Goal: Communication & Community: Share content

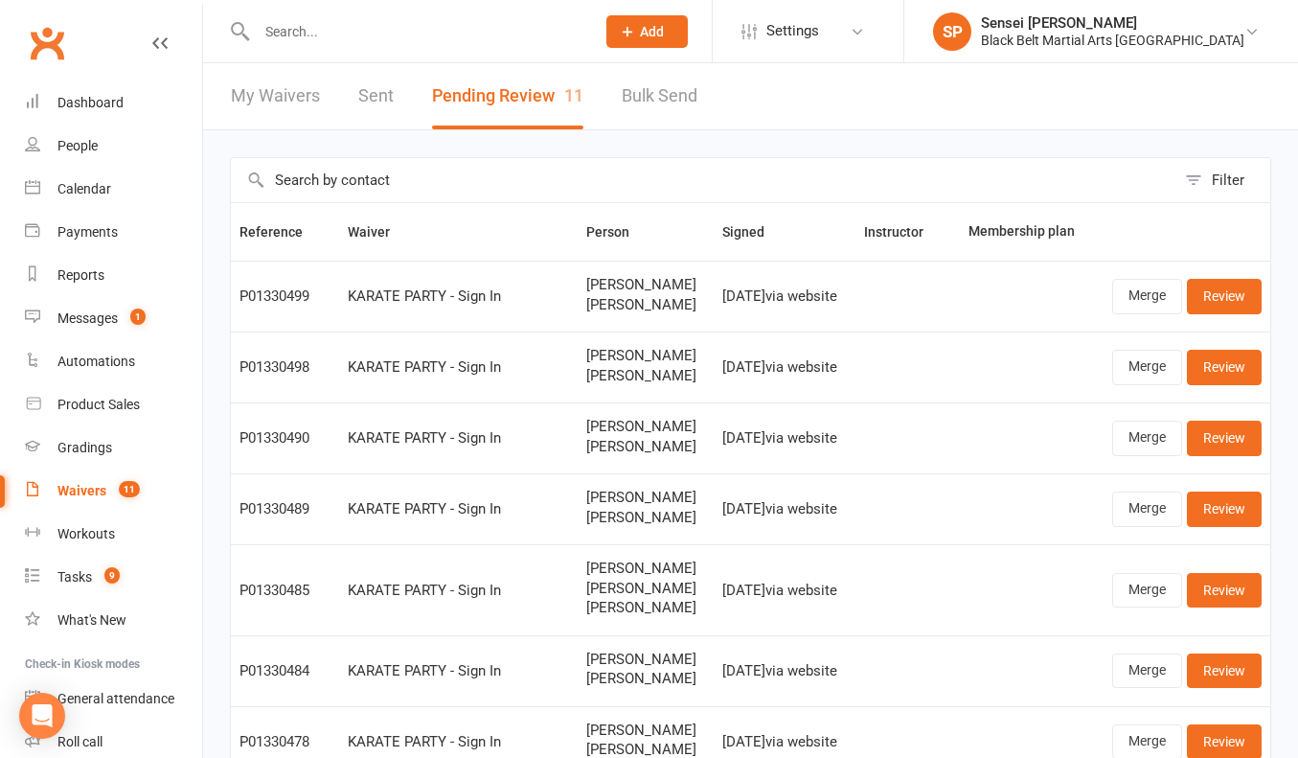
select select "50"
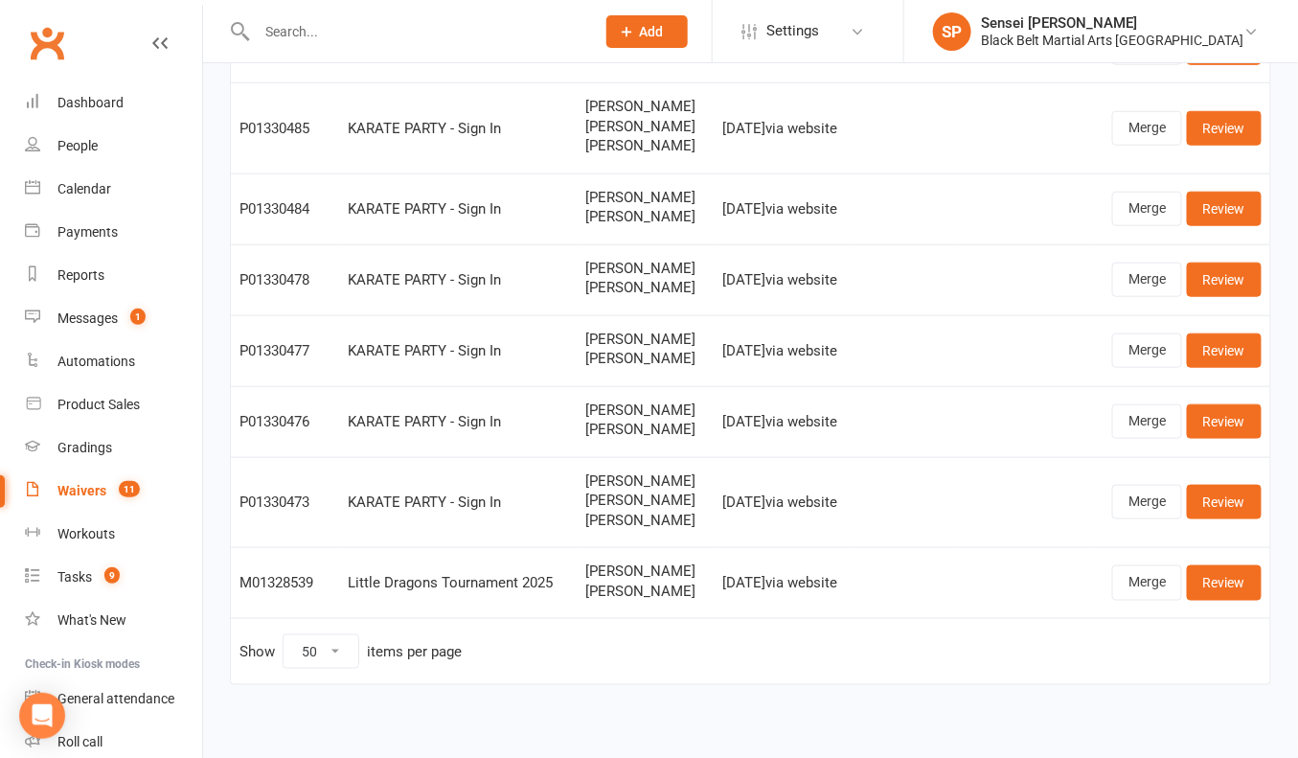
scroll to position [462, 0]
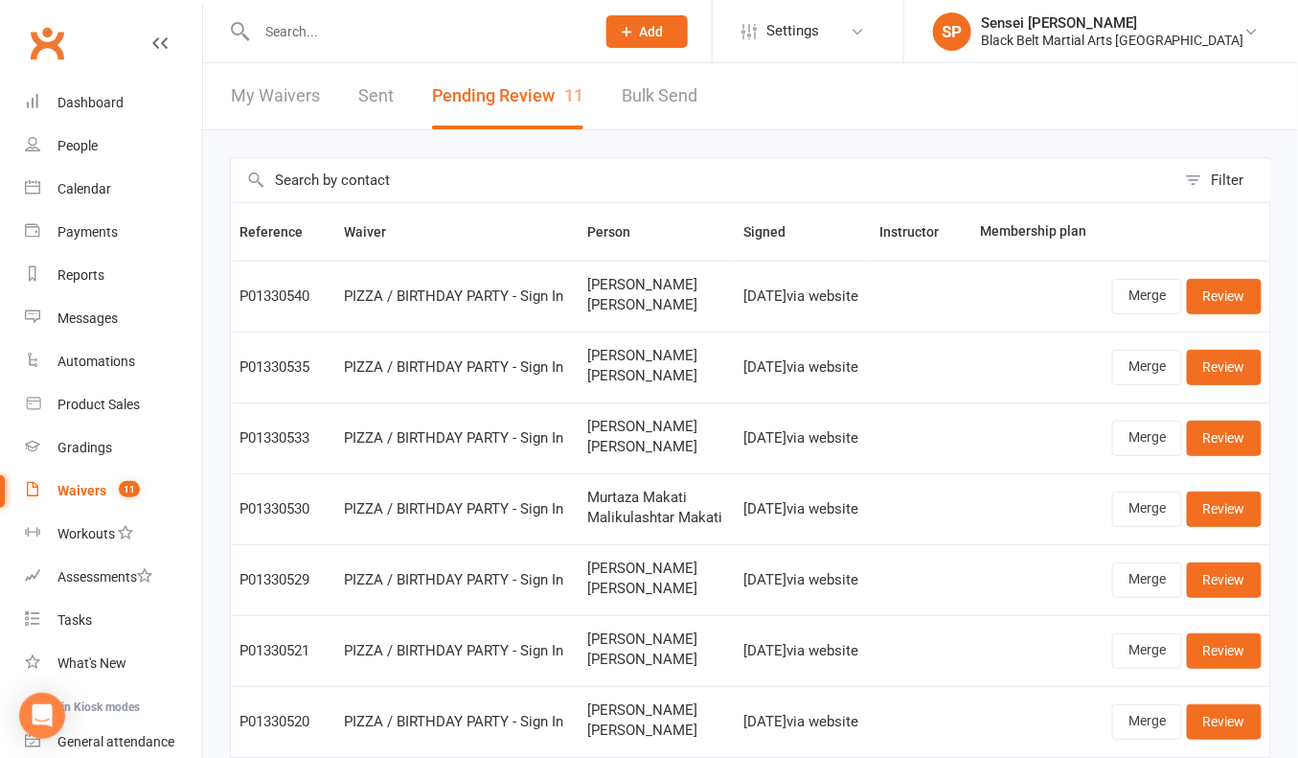
click at [334, 31] on input "text" at bounding box center [416, 31] width 331 height 27
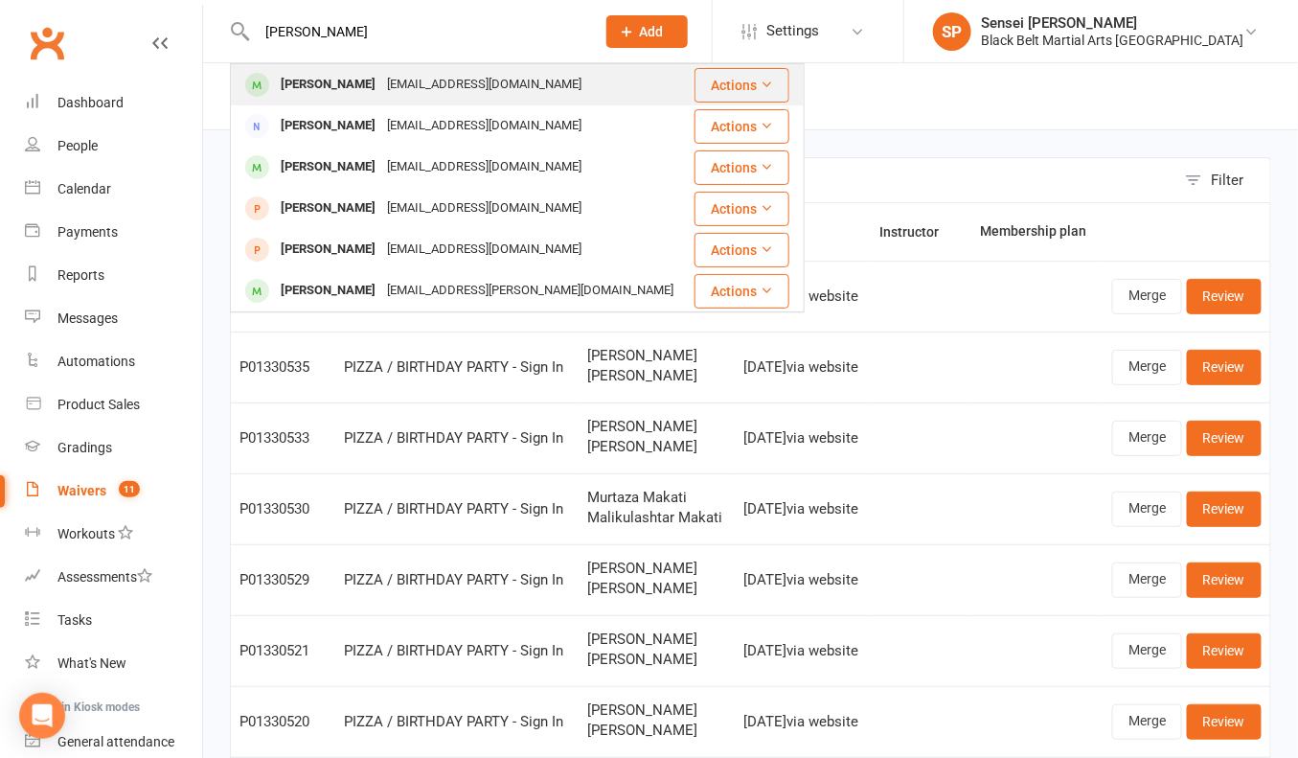
type input "[PERSON_NAME]"
click at [335, 82] on div "[PERSON_NAME]" at bounding box center [328, 85] width 106 height 28
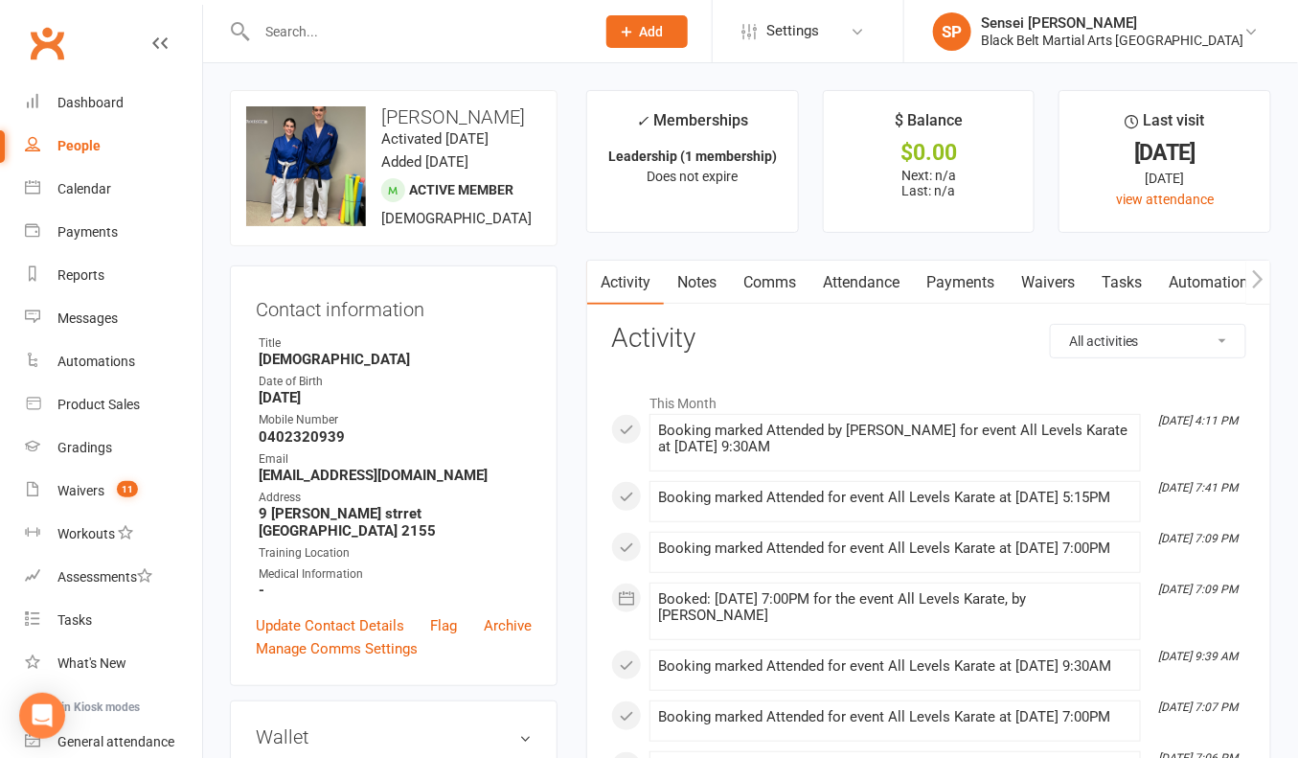
click at [775, 281] on link "Comms" at bounding box center [770, 283] width 80 height 44
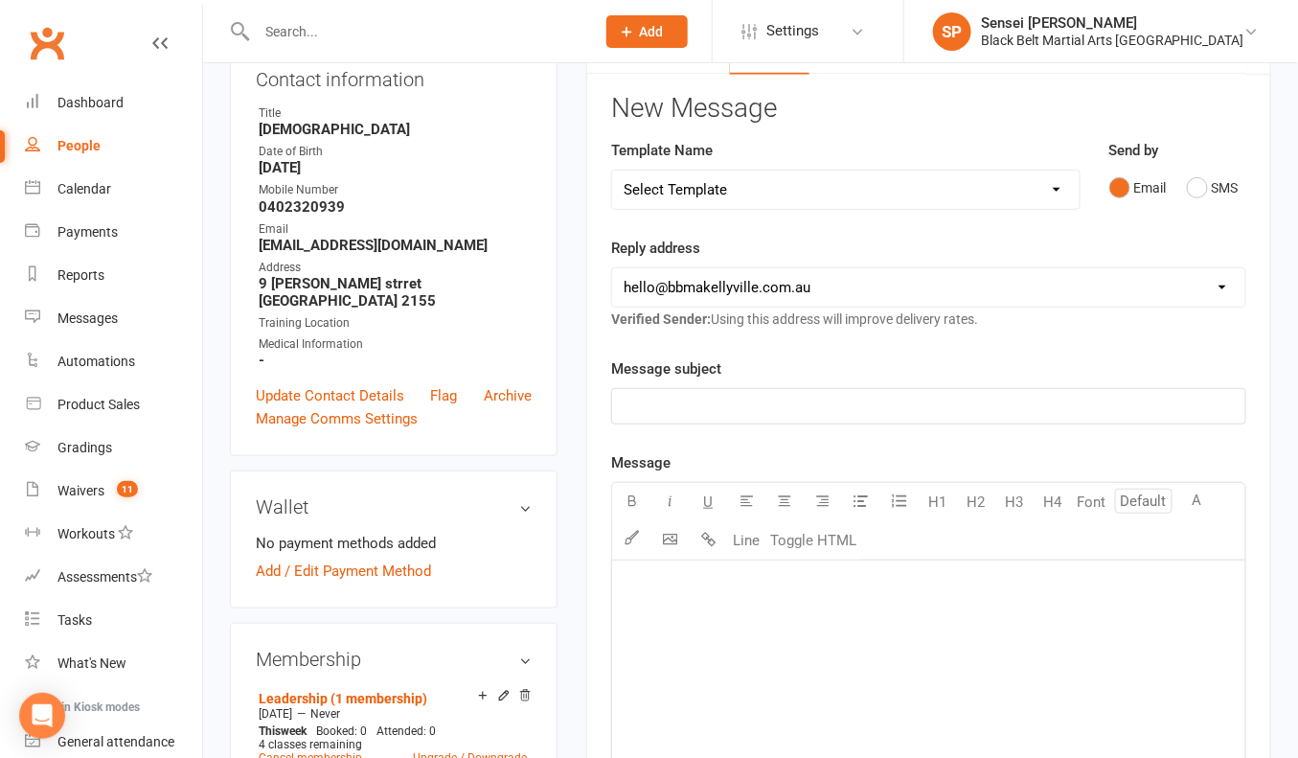
scroll to position [251, 0]
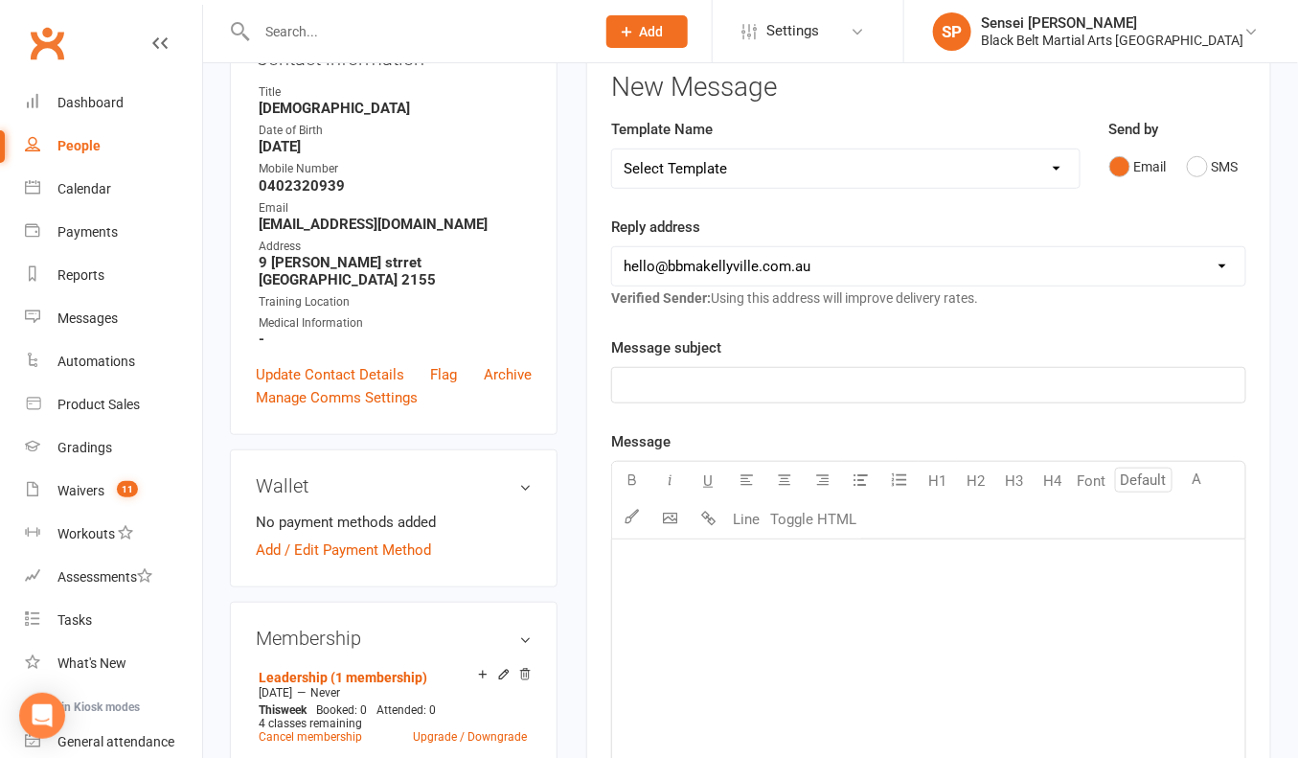
click at [974, 387] on p "﻿" at bounding box center [929, 385] width 610 height 23
click at [845, 552] on p "﻿" at bounding box center [929, 563] width 610 height 23
click at [714, 588] on span "Due to the fintess award" at bounding box center [701, 593] width 155 height 17
click at [817, 566] on p "Hi [PERSON_NAME]" at bounding box center [929, 563] width 610 height 23
click at [814, 584] on p "Due to the fitness award" at bounding box center [929, 594] width 610 height 23
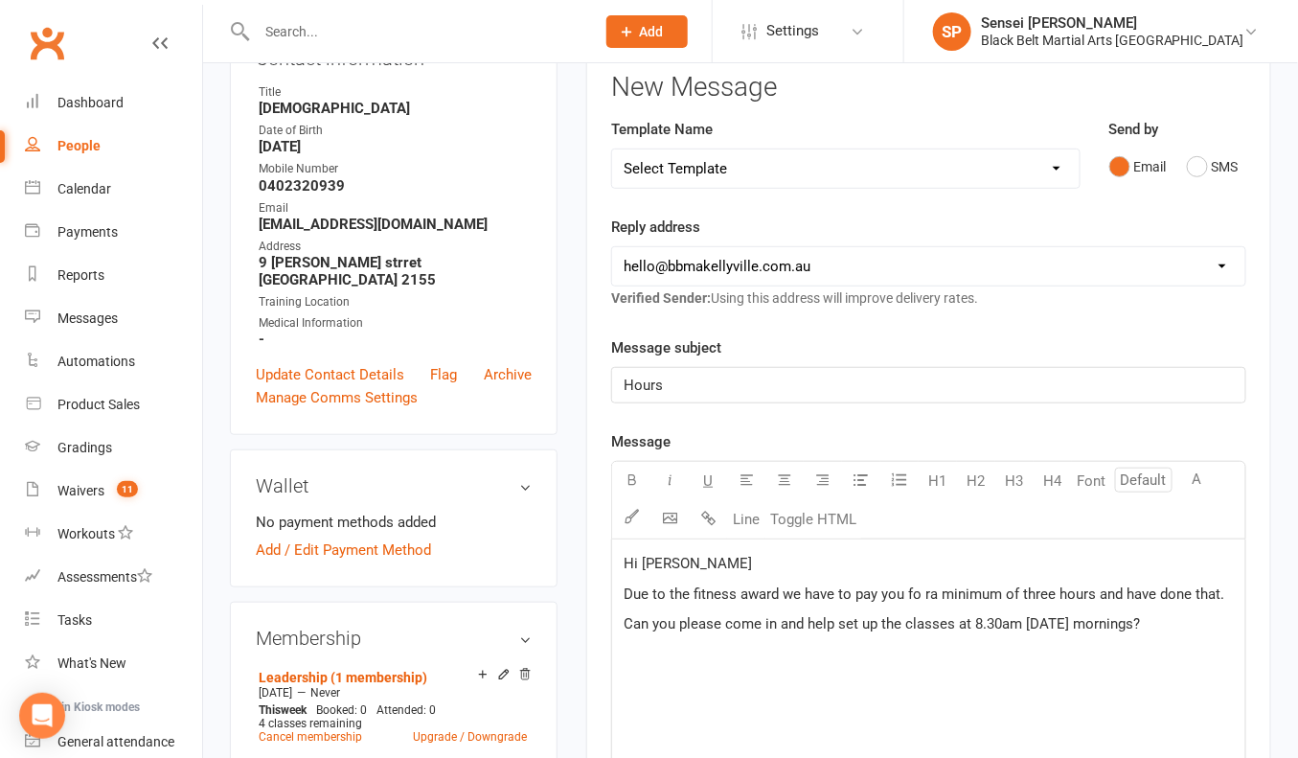
click at [922, 585] on span "Due to the fitness award we have to pay you fo ra minimum of three hours and ha…" at bounding box center [924, 593] width 601 height 17
click at [1191, 618] on p "Can you please come in and help set up the classes at 8.30am [DATE] mornings?" at bounding box center [929, 623] width 610 height 23
click at [627, 587] on span "Due to the fitness award we have to pay you for a minimum of three hours and ha…" at bounding box center [924, 593] width 601 height 17
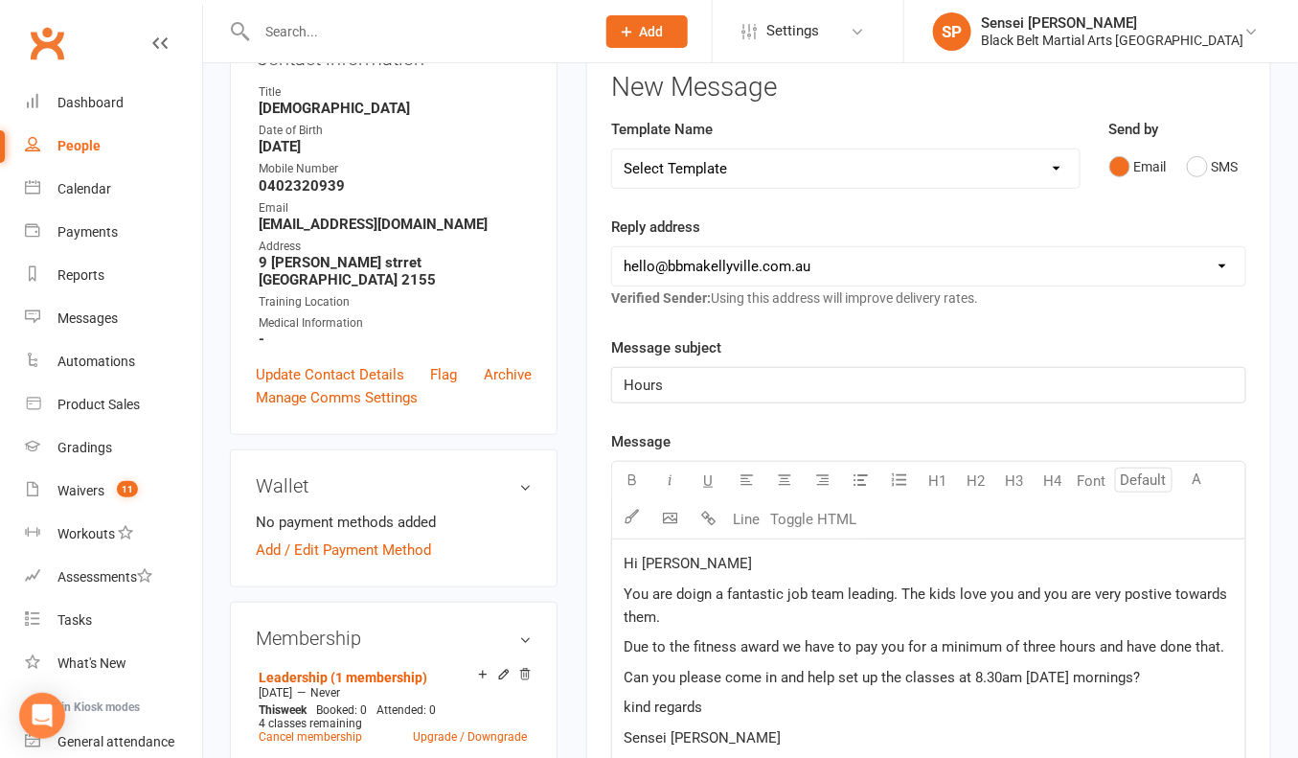
click at [1140, 588] on span "You are doign a fantastic job team leading. The kids love you and you are very …" at bounding box center [927, 605] width 607 height 40
click at [1175, 592] on span "You are doign a fantastic job team leading. The kids love you and you are very …" at bounding box center [929, 605] width 611 height 40
click at [712, 587] on span "You are doign a fantastic job team leading. The kids love you and you are very …" at bounding box center [915, 605] width 583 height 40
click at [897, 596] on span "You are doing a fantastic job team leading. The kids love you and you are very …" at bounding box center [915, 605] width 583 height 40
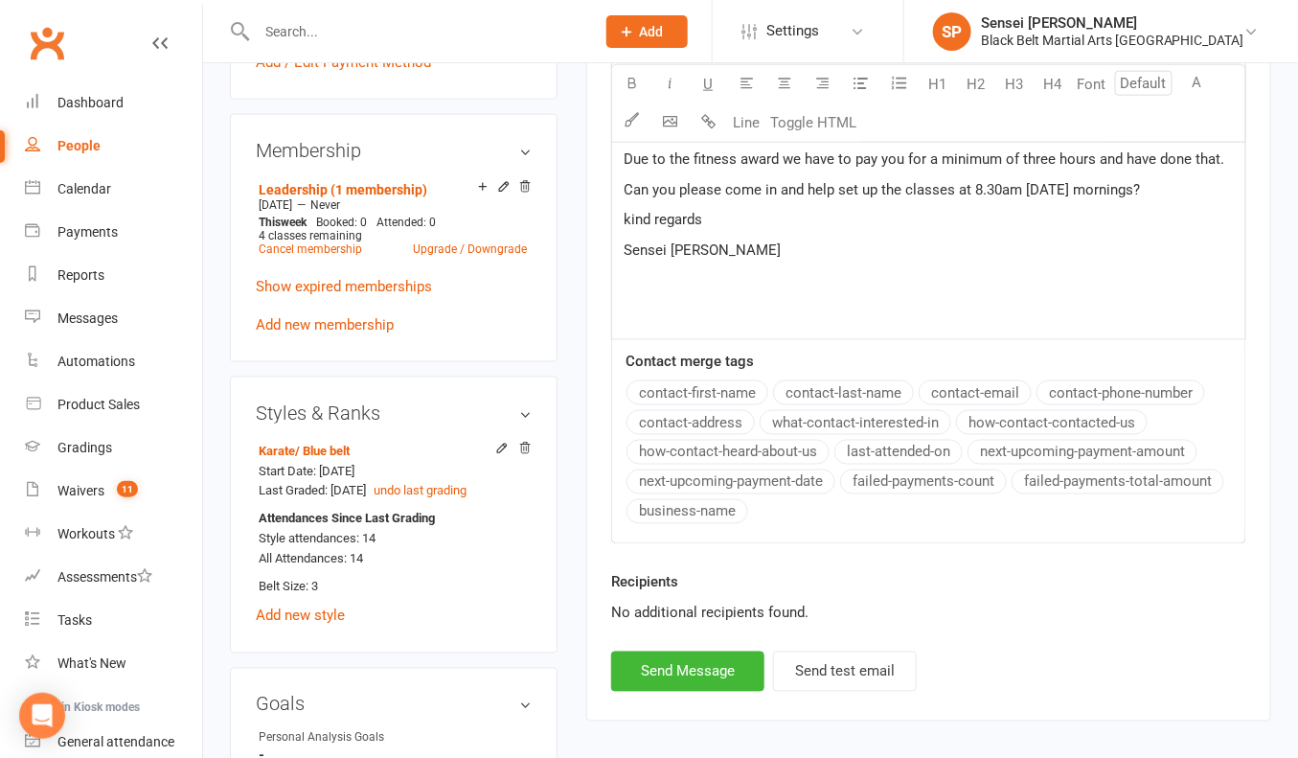
scroll to position [929, 0]
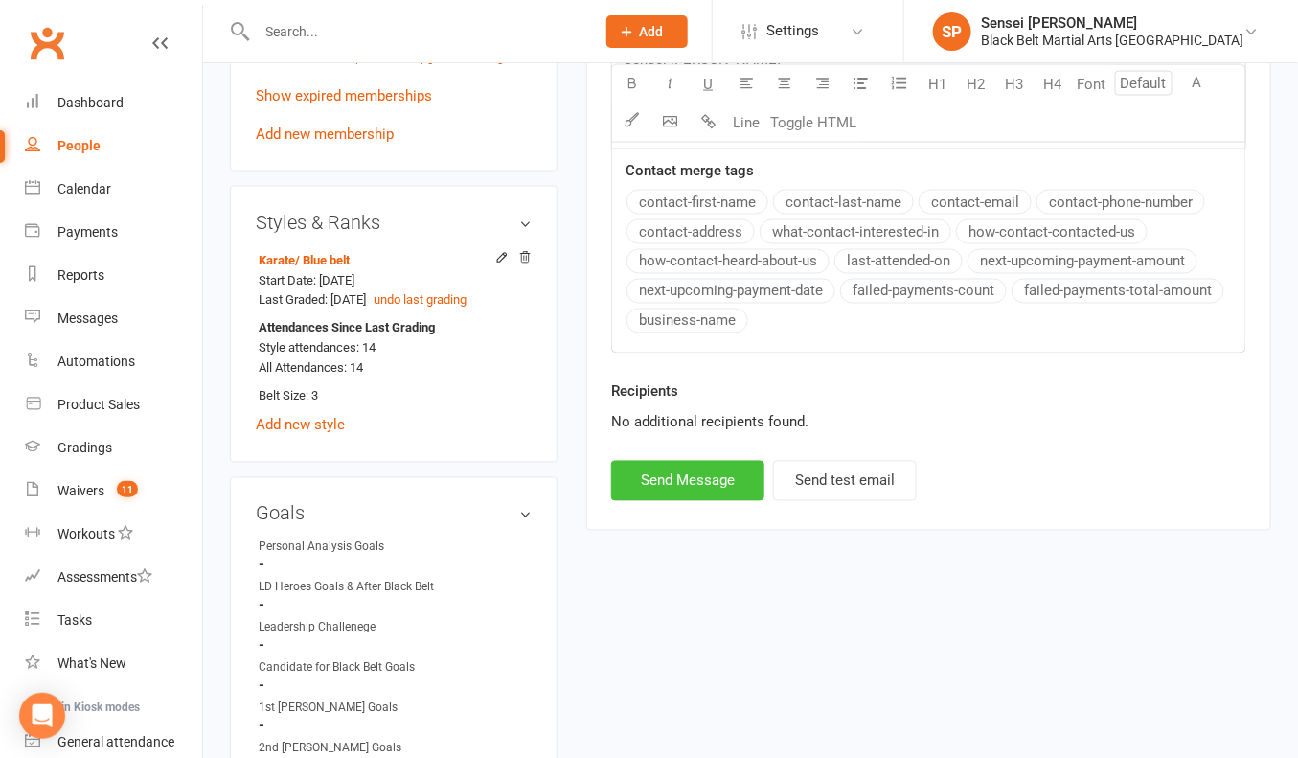
click at [713, 465] on button "Send Message" at bounding box center [687, 481] width 153 height 40
